Goal: Information Seeking & Learning: Learn about a topic

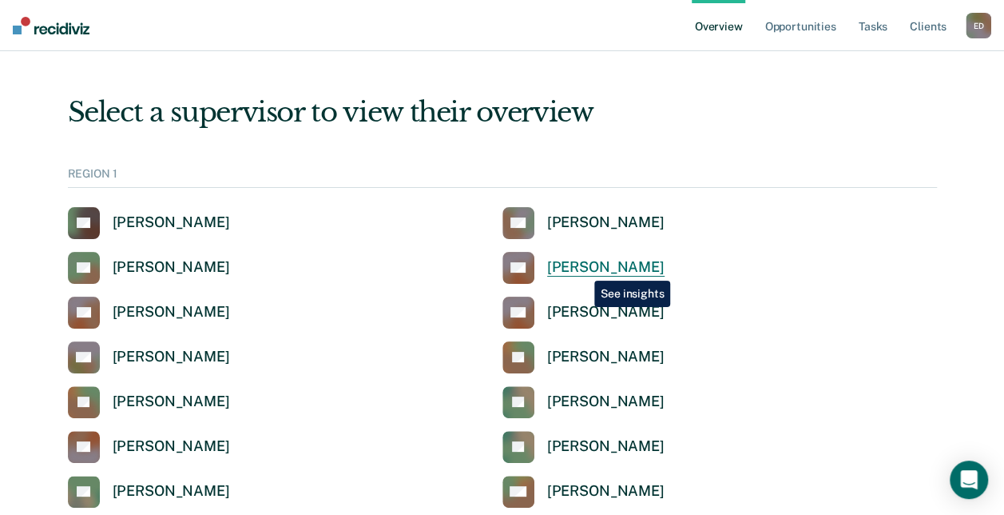
click at [583, 268] on div "[PERSON_NAME]" at bounding box center [605, 267] width 117 height 18
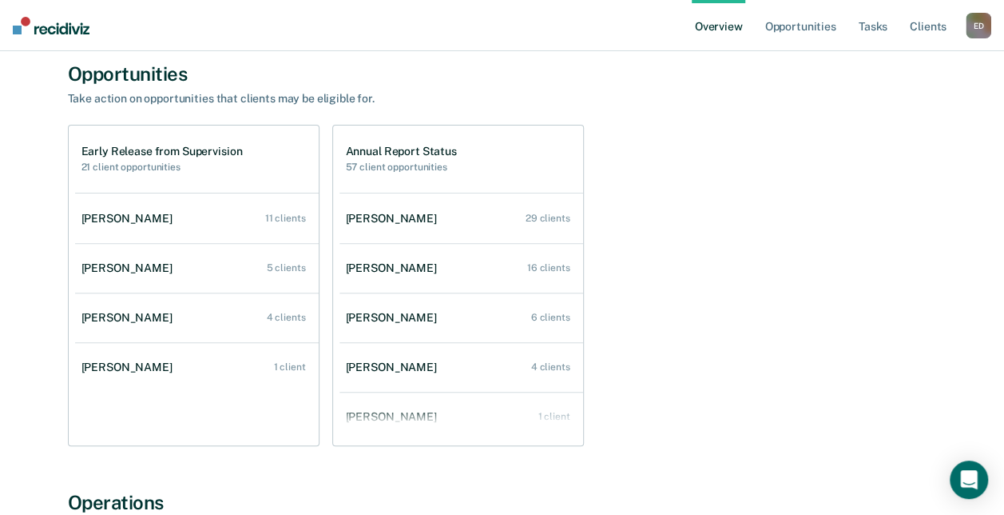
scroll to position [135, 0]
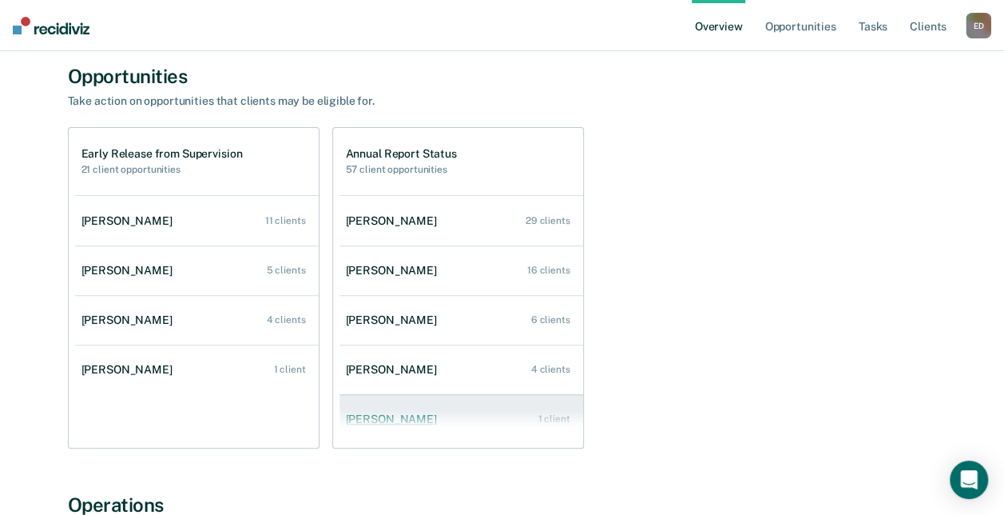
click at [376, 420] on div "[PERSON_NAME]" at bounding box center [394, 419] width 97 height 14
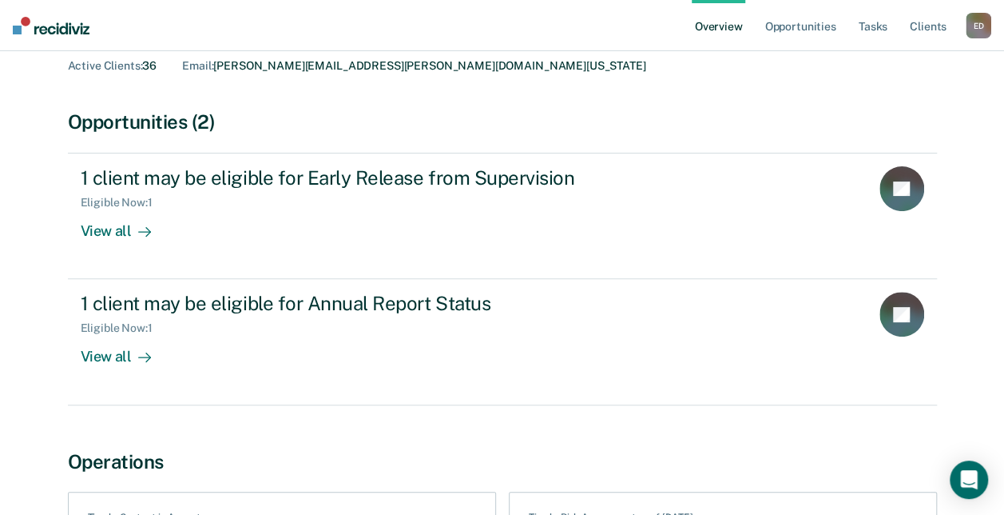
scroll to position [101, 0]
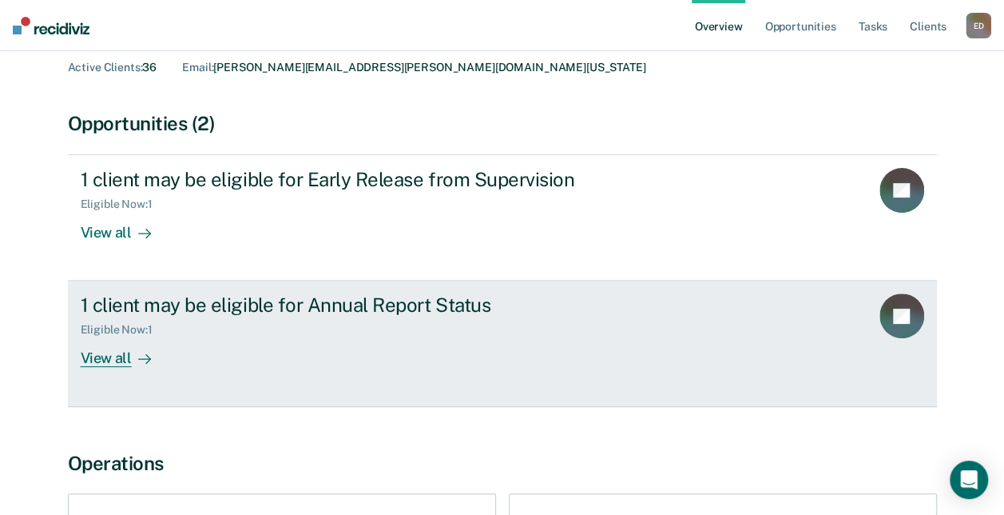
click at [108, 356] on div "View all" at bounding box center [125, 351] width 89 height 31
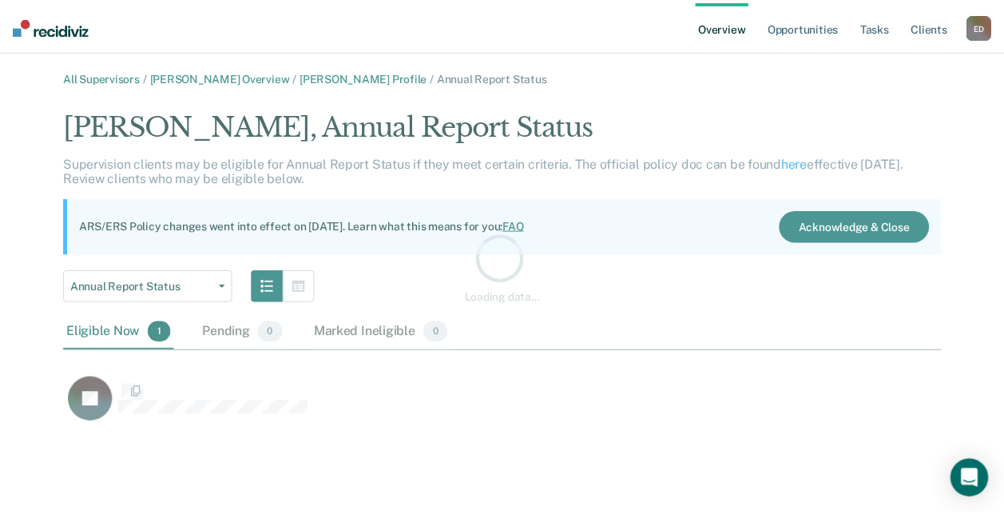
scroll to position [318, 876]
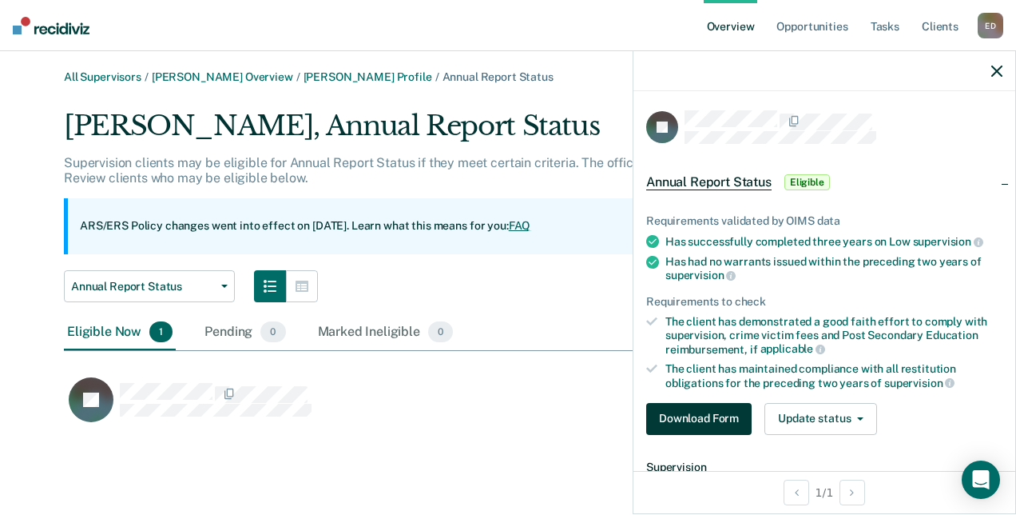
click at [674, 414] on button "Download Form" at bounding box center [698, 419] width 105 height 32
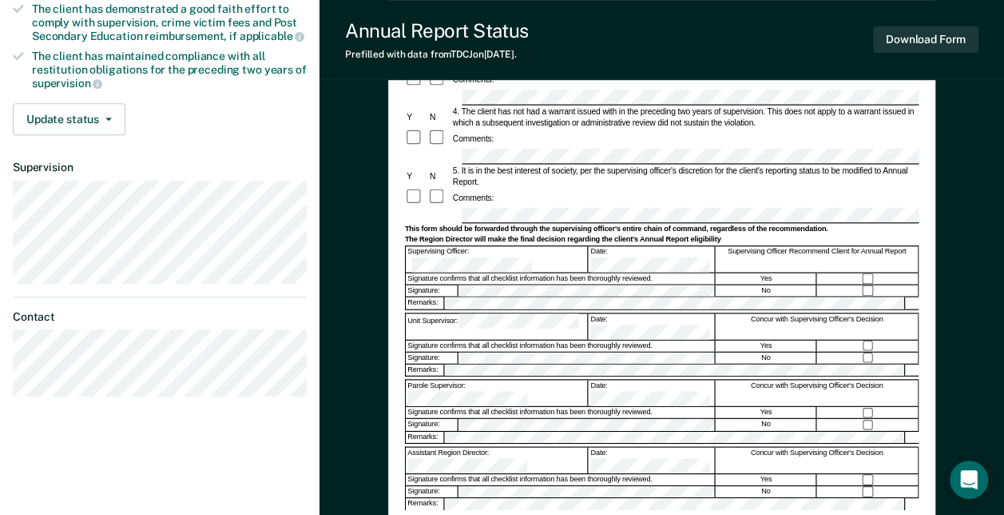
scroll to position [323, 0]
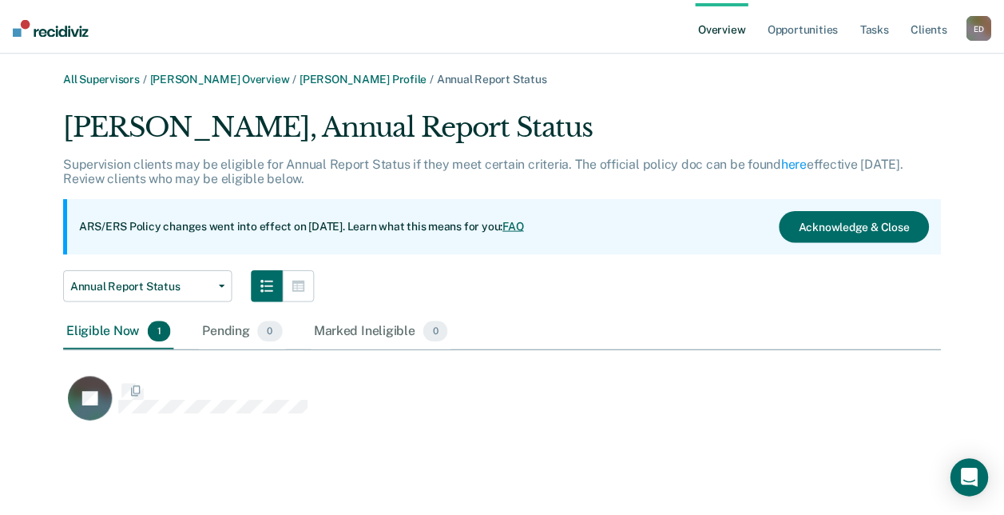
scroll to position [318, 876]
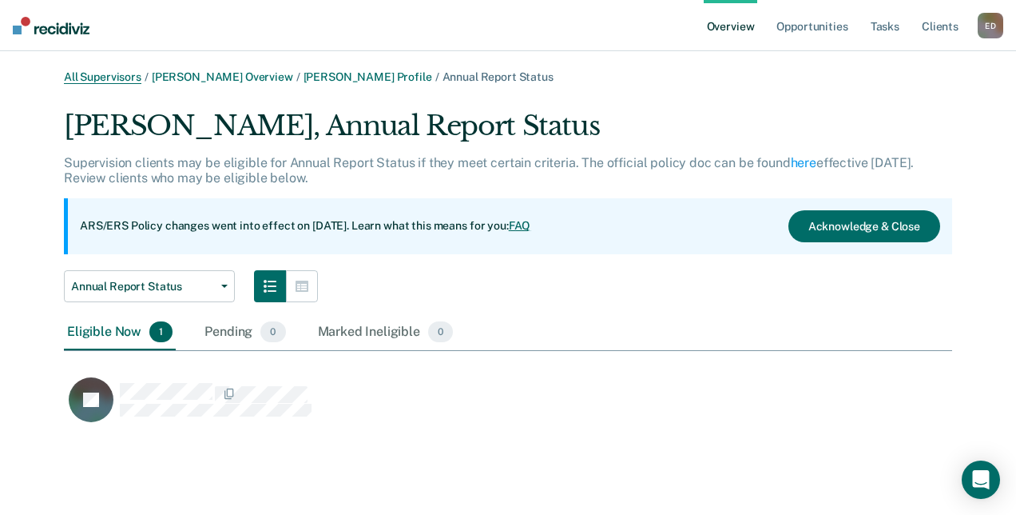
click at [105, 78] on link "All Supervisors" at bounding box center [103, 77] width 78 height 14
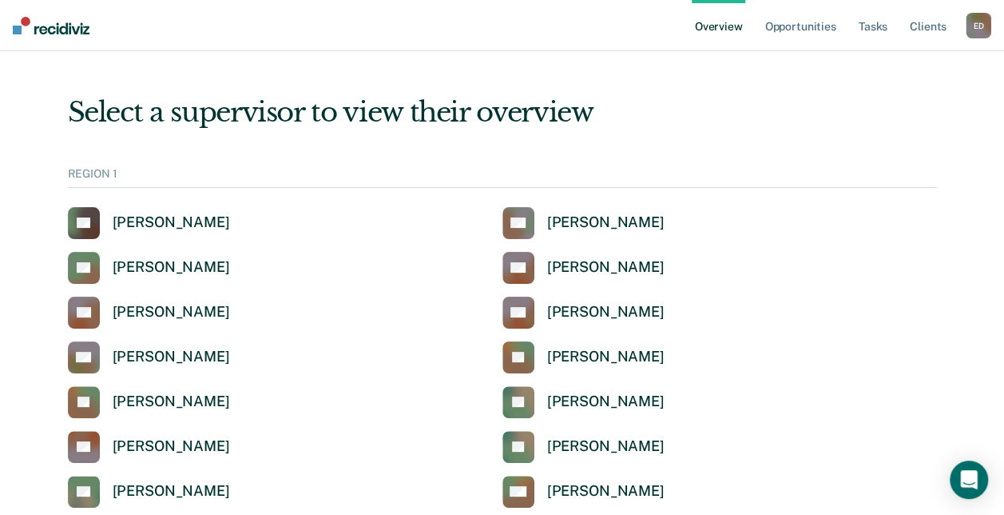
click at [166, 112] on div "Select a supervisor to view their overview" at bounding box center [502, 112] width 869 height 33
click at [100, 173] on div "REGION 1" at bounding box center [502, 177] width 869 height 21
click at [125, 174] on div "REGION 1" at bounding box center [502, 177] width 869 height 21
click at [165, 173] on div "REGION 1" at bounding box center [502, 177] width 869 height 21
click at [95, 174] on div "REGION 1" at bounding box center [502, 177] width 869 height 21
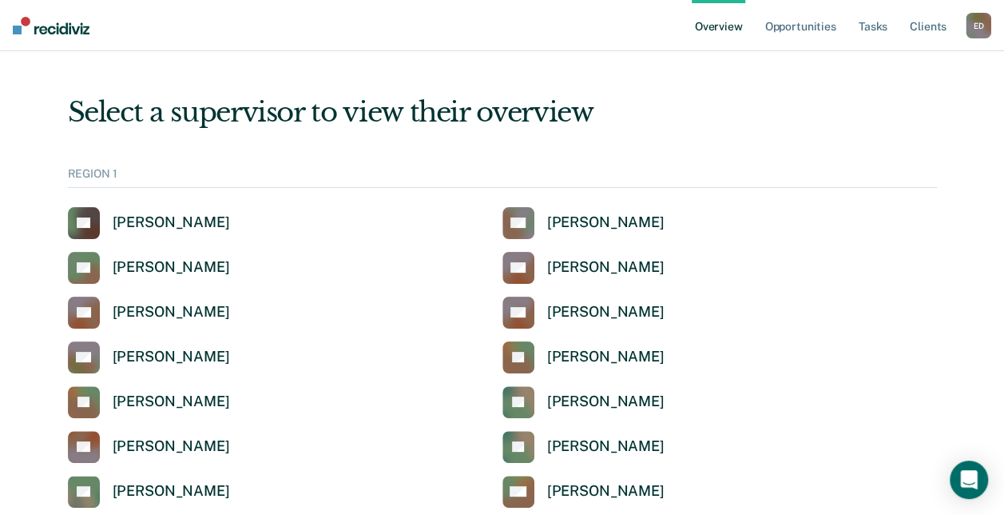
click at [126, 400] on div "[PERSON_NAME]" at bounding box center [171, 401] width 117 height 18
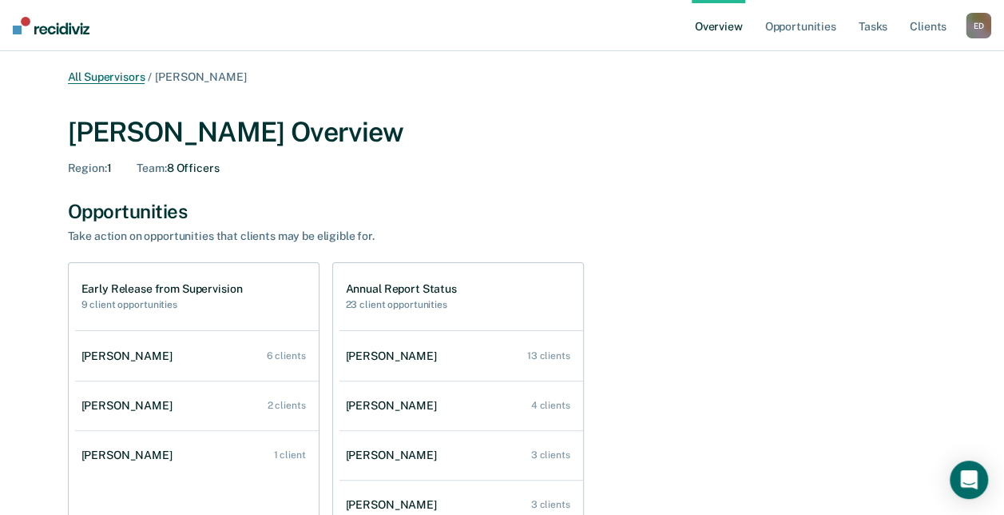
click at [77, 75] on link "All Supervisors" at bounding box center [107, 77] width 78 height 14
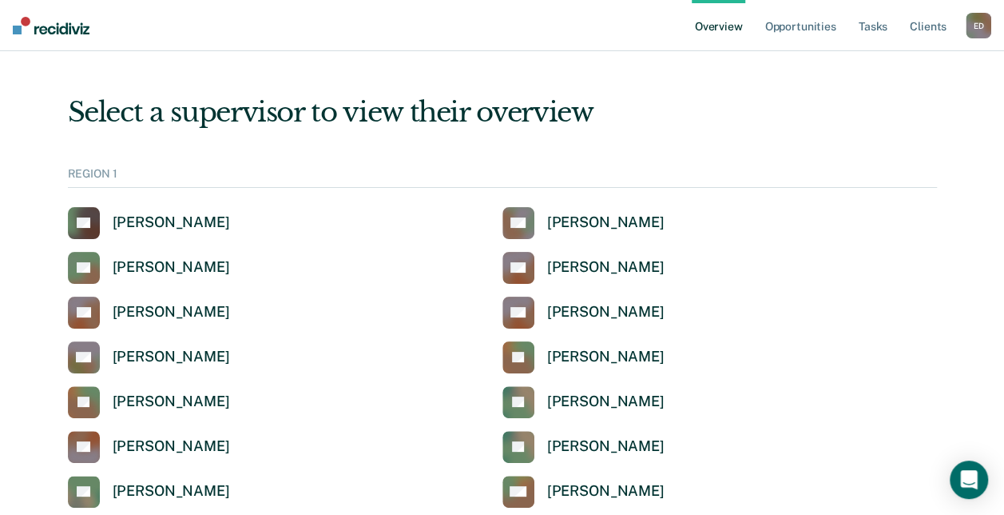
click at [145, 169] on div "REGION 1" at bounding box center [502, 177] width 869 height 21
click at [107, 175] on div "REGION 1" at bounding box center [502, 177] width 869 height 21
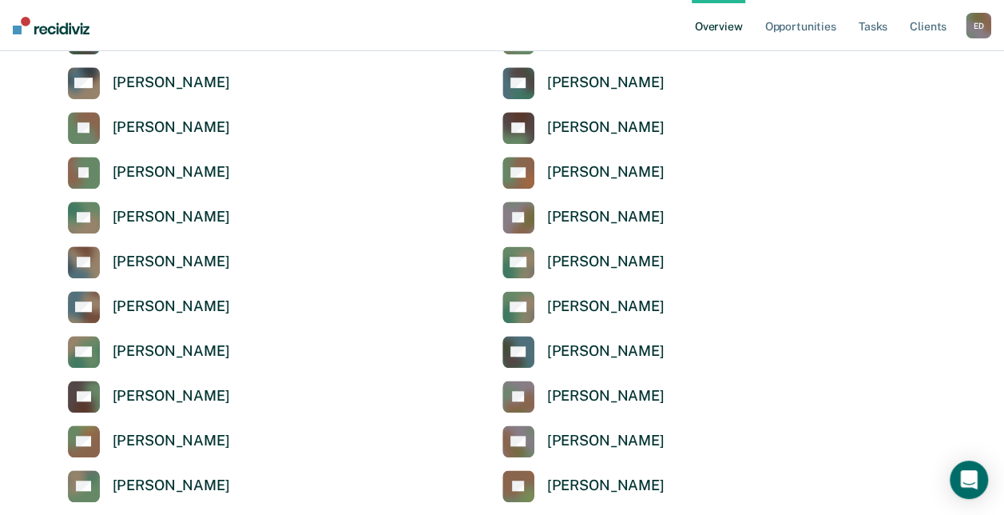
scroll to position [535, 0]
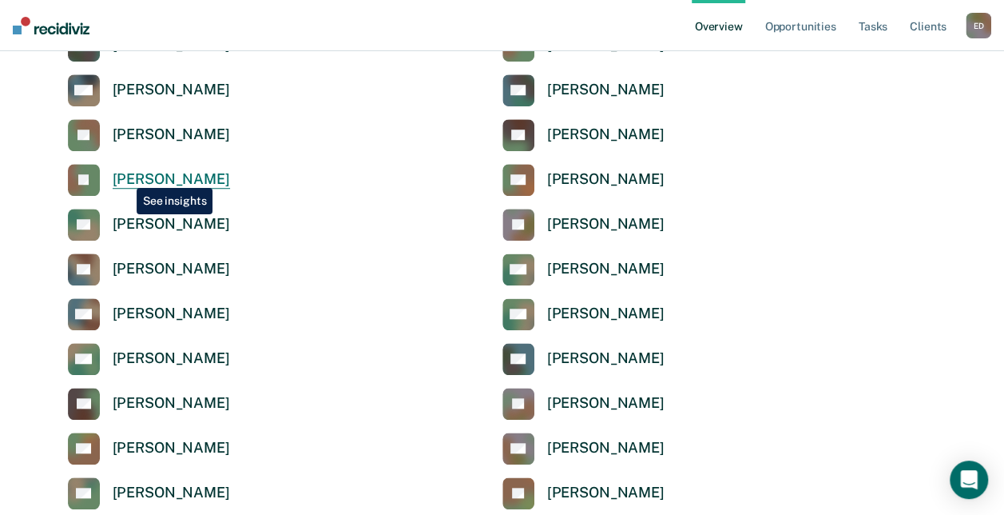
click at [125, 176] on div "[PERSON_NAME]" at bounding box center [171, 179] width 117 height 18
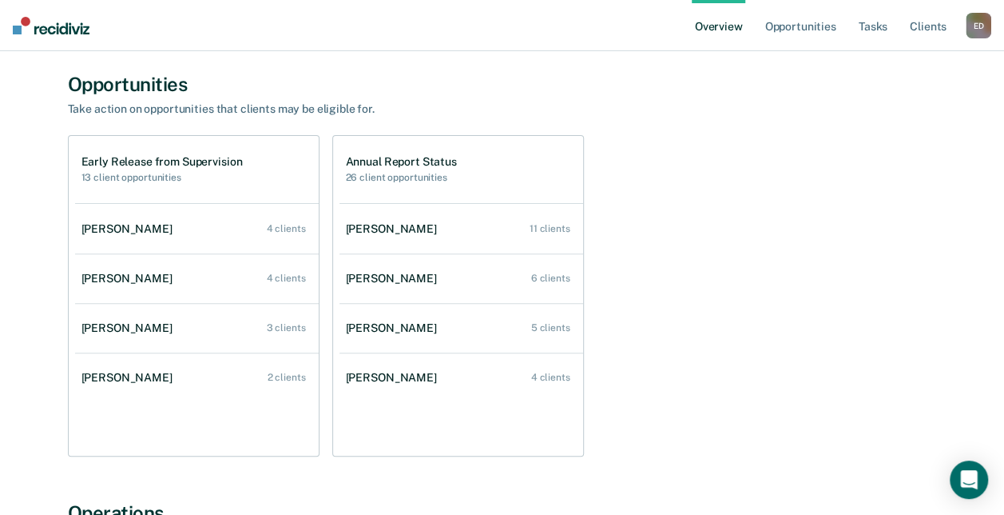
scroll to position [128, 0]
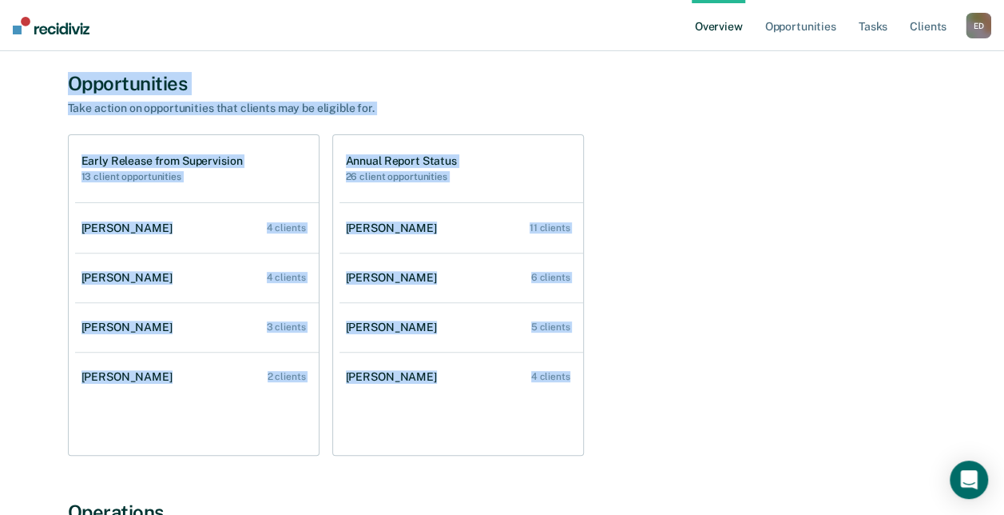
drag, startPoint x: 69, startPoint y: 82, endPoint x: 602, endPoint y: 388, distance: 615.0
click at [602, 388] on div "Opportunities Take action on opportunities that clients may be eligible for. Ea…" at bounding box center [502, 264] width 869 height 384
copy div "Opportunities Take action on opportunities that clients may be eligible for. Ea…"
click at [237, 67] on div "All Supervisors / [PERSON_NAME] [PERSON_NAME] Overview Region : 1 Team : 7 Offi…" at bounding box center [502, 428] width 959 height 973
